Goal: Find specific page/section: Find specific page/section

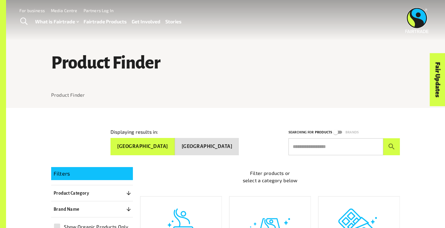
click at [167, 38] on div "Menu For business Media Centre Partners Log In What is Fairtrade How Fairtrade …" at bounding box center [222, 20] width 445 height 41
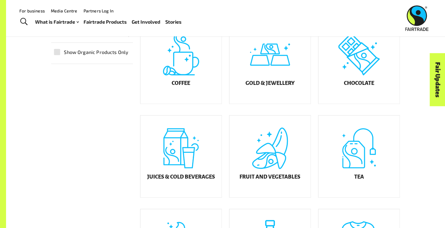
scroll to position [173, 0]
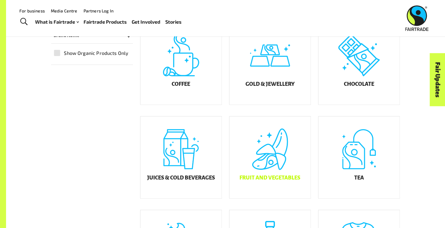
click at [266, 166] on div "Fruit and Vegetables" at bounding box center [269, 157] width 81 height 82
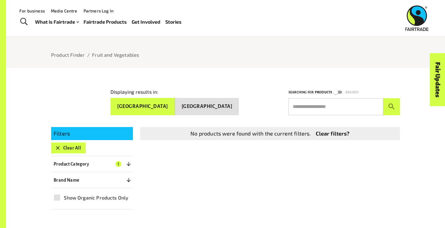
scroll to position [34, 0]
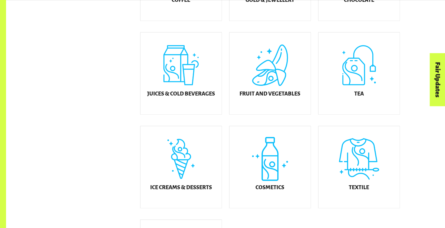
scroll to position [258, 0]
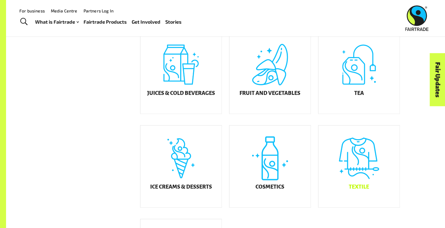
click at [357, 150] on div "Textile" at bounding box center [358, 166] width 81 height 82
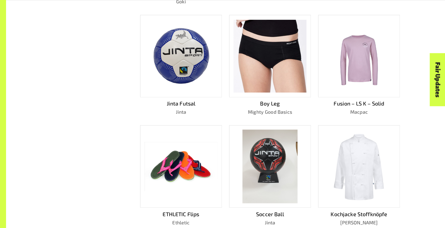
scroll to position [295, 0]
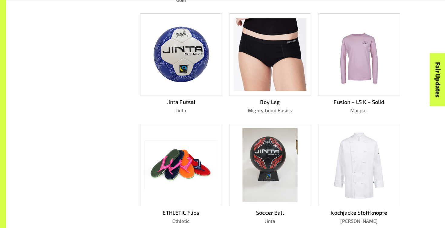
click at [181, 64] on img at bounding box center [180, 54] width 73 height 69
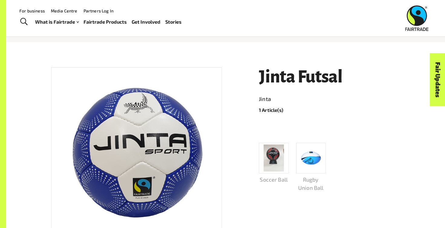
scroll to position [64, 0]
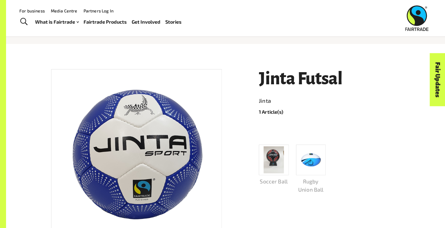
click at [268, 160] on img at bounding box center [274, 159] width 20 height 27
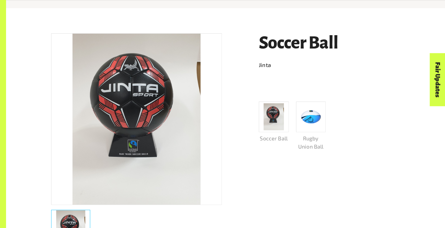
scroll to position [108, 0]
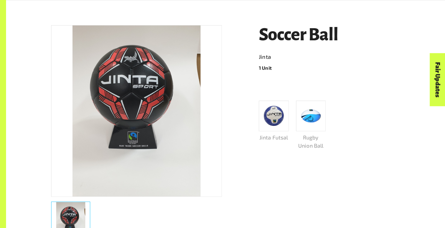
click at [313, 110] on img at bounding box center [311, 115] width 26 height 21
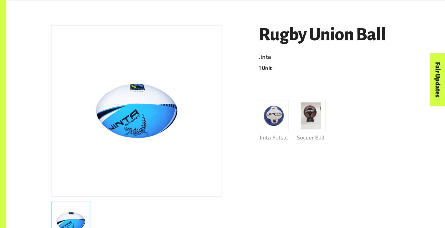
click at [282, 110] on img at bounding box center [274, 116] width 26 height 25
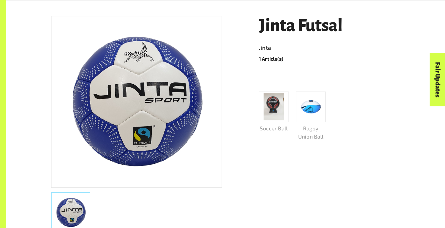
scroll to position [118, 0]
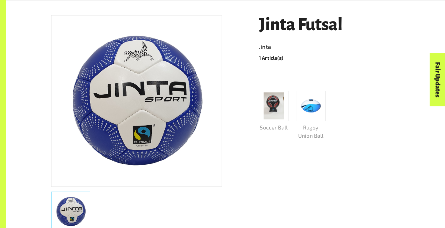
click at [252, 76] on div at bounding box center [326, 76] width 148 height 10
click at [277, 104] on img at bounding box center [274, 105] width 20 height 27
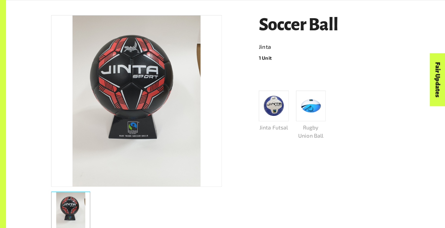
scroll to position [108, 0]
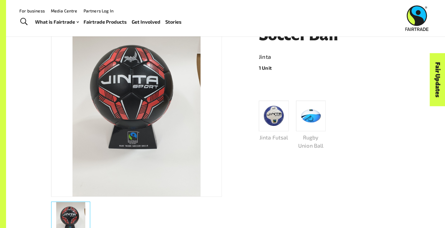
click at [275, 112] on img at bounding box center [274, 116] width 26 height 25
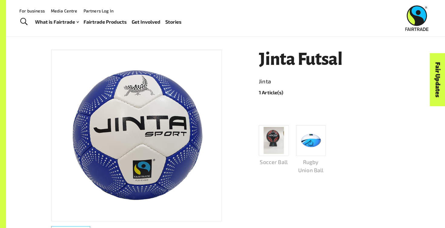
click at [272, 139] on img at bounding box center [274, 140] width 20 height 27
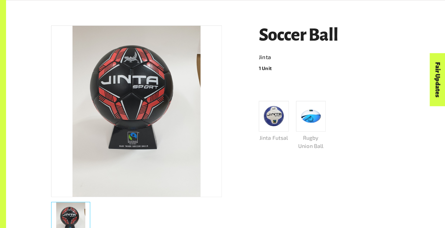
scroll to position [108, 0]
click at [274, 113] on img at bounding box center [274, 116] width 26 height 25
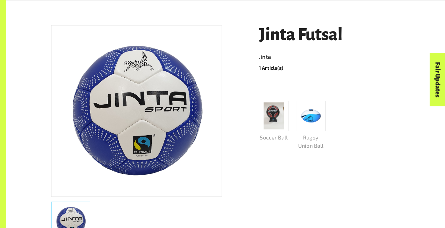
click at [274, 116] on img at bounding box center [274, 115] width 20 height 27
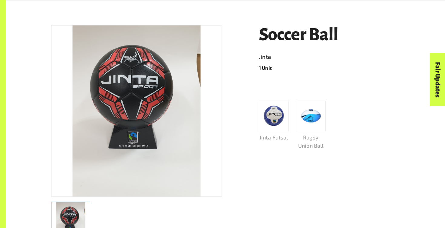
click at [274, 116] on img at bounding box center [274, 116] width 26 height 25
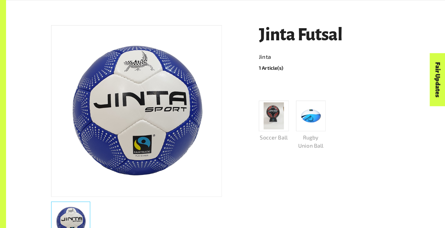
click at [300, 122] on img at bounding box center [311, 115] width 26 height 21
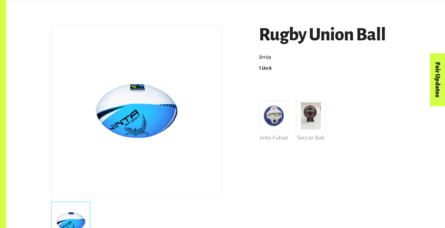
click at [306, 131] on div "Soccer Ball" at bounding box center [311, 121] width 30 height 41
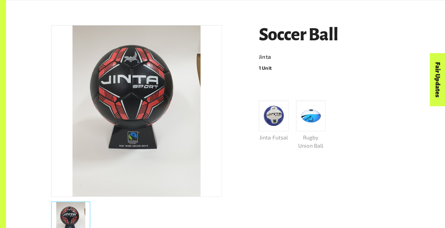
click at [282, 122] on img at bounding box center [274, 116] width 26 height 25
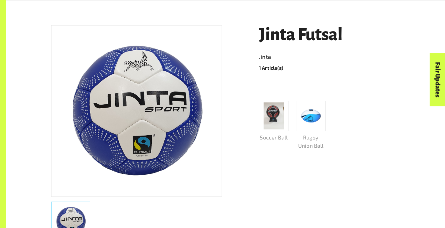
click at [282, 122] on img at bounding box center [274, 115] width 20 height 27
